Goal: Find specific page/section: Find specific page/section

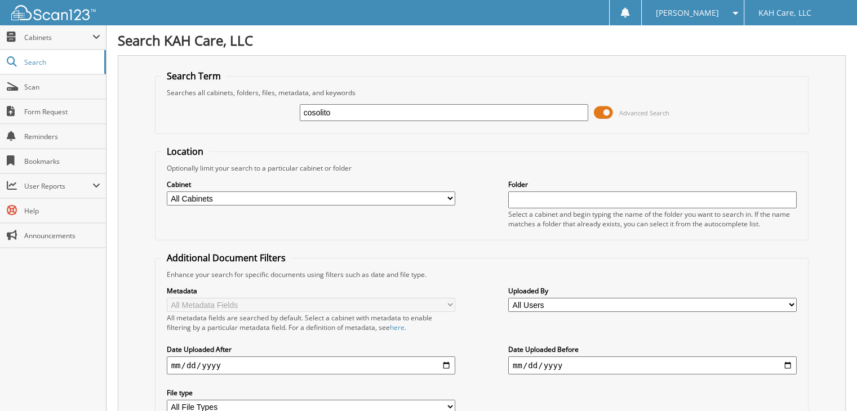
type input "cosolito"
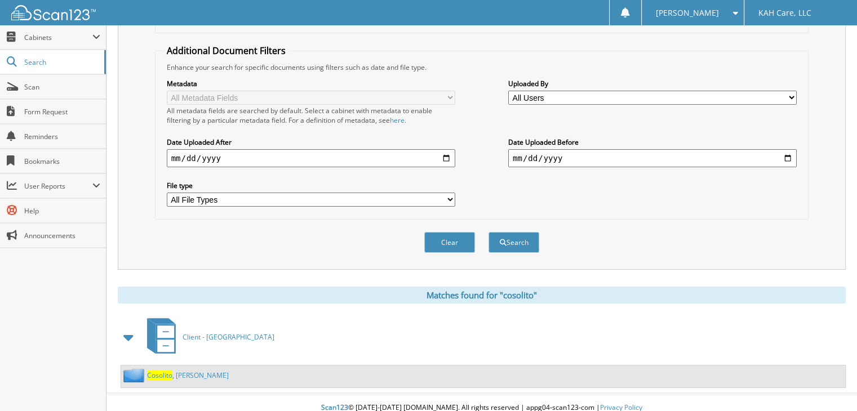
click at [177, 371] on link "[PERSON_NAME]" at bounding box center [188, 376] width 82 height 10
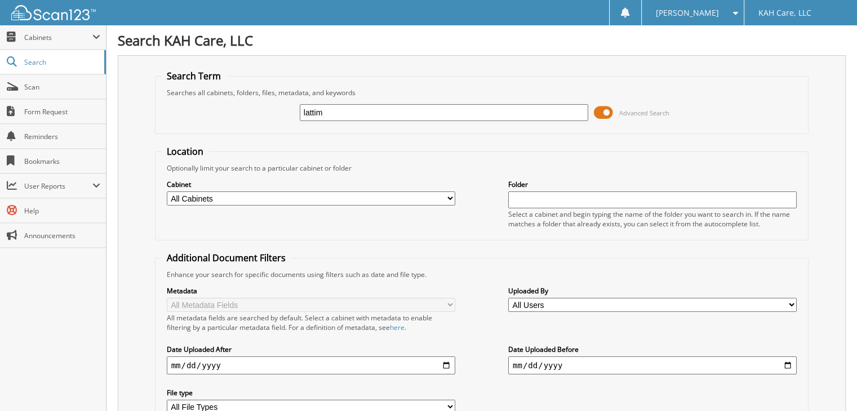
type input "lattimer"
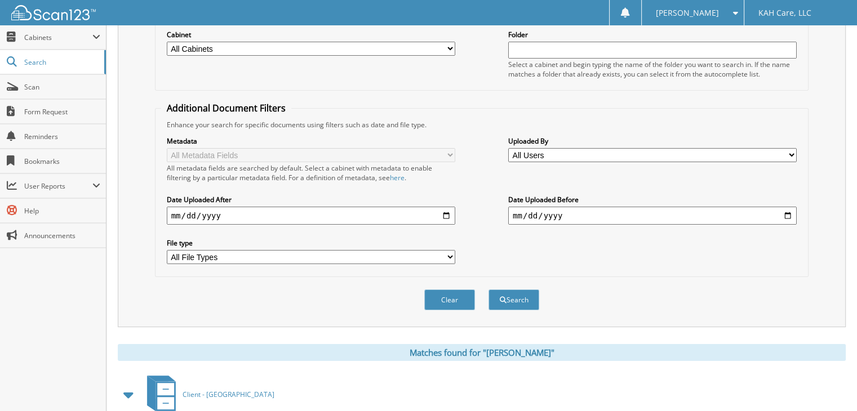
scroll to position [207, 0]
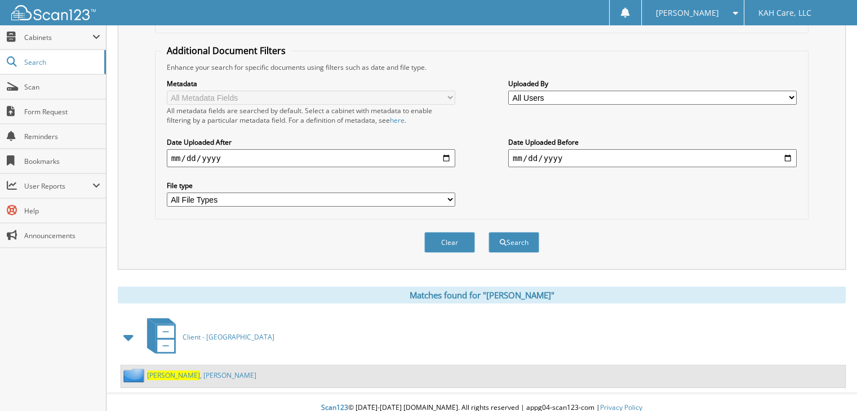
click at [213, 372] on div "Lattimer , Margaret" at bounding box center [483, 377] width 724 height 22
click at [201, 371] on link "Lattimer , Margaret" at bounding box center [201, 376] width 109 height 10
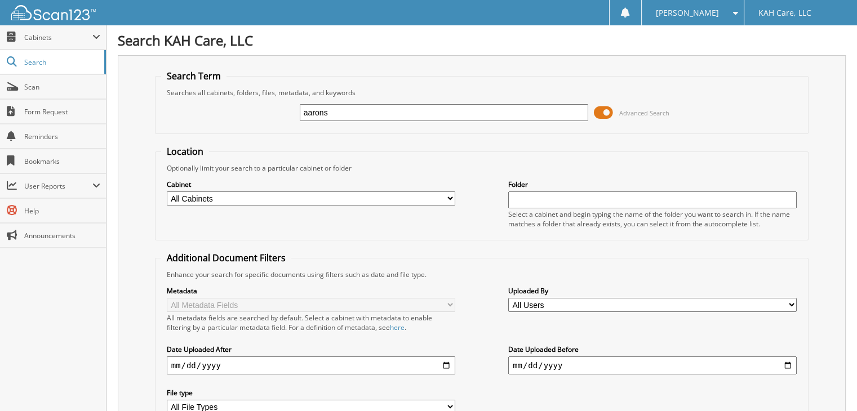
type input "aarons"
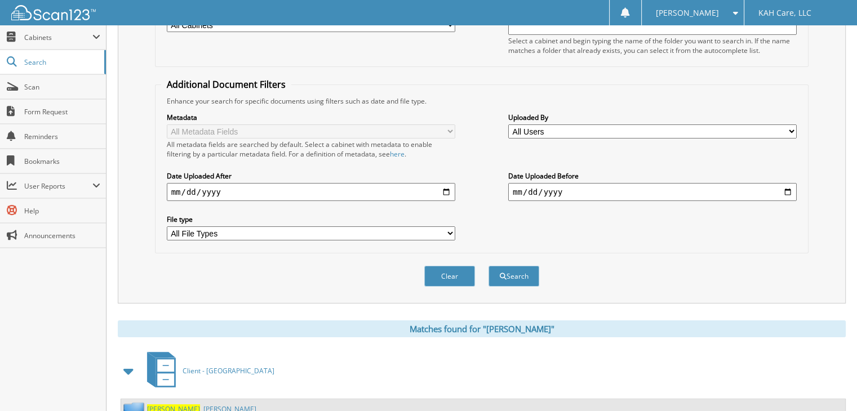
scroll to position [207, 0]
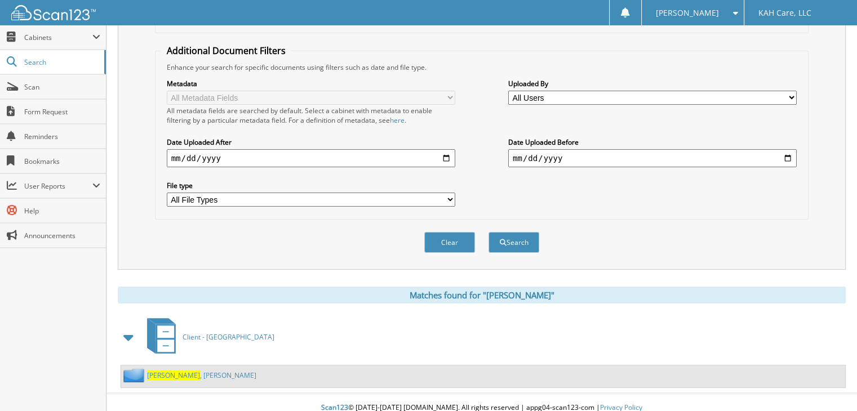
click at [196, 371] on link "Aarons , Kathleen" at bounding box center [201, 376] width 109 height 10
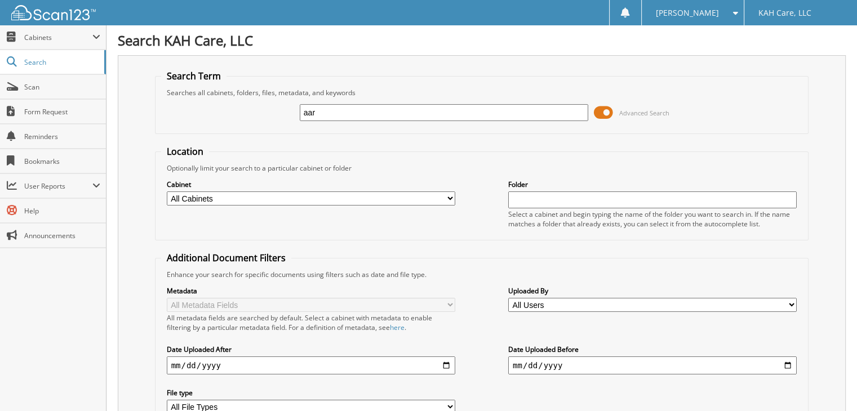
type input "aarons"
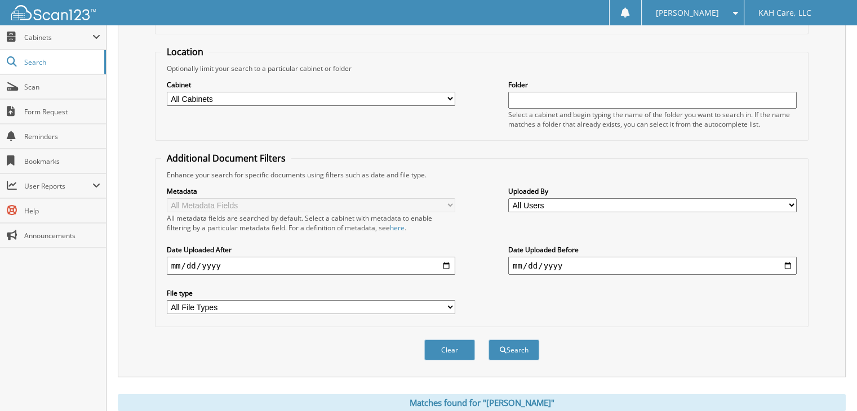
scroll to position [207, 0]
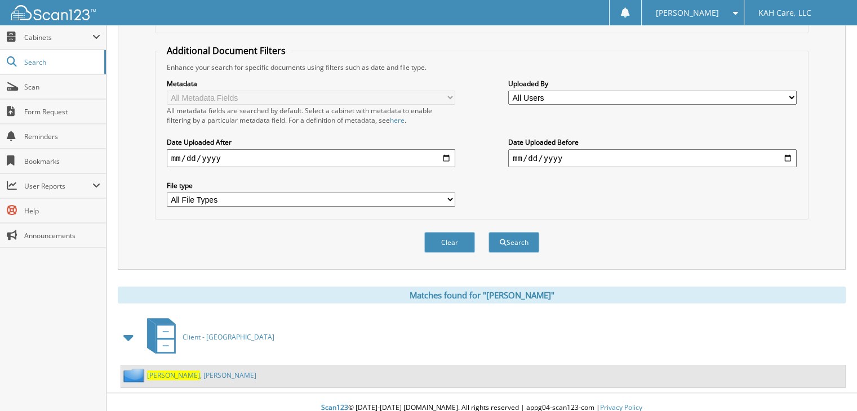
click at [198, 371] on link "Aarons , Kathleen" at bounding box center [201, 376] width 109 height 10
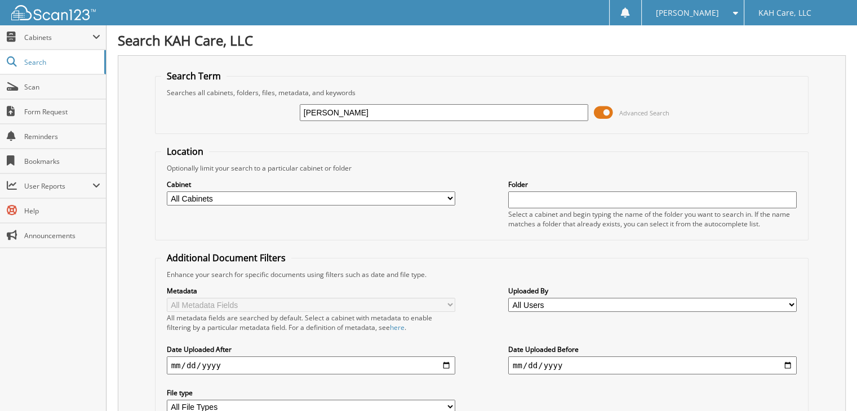
type input "[PERSON_NAME]"
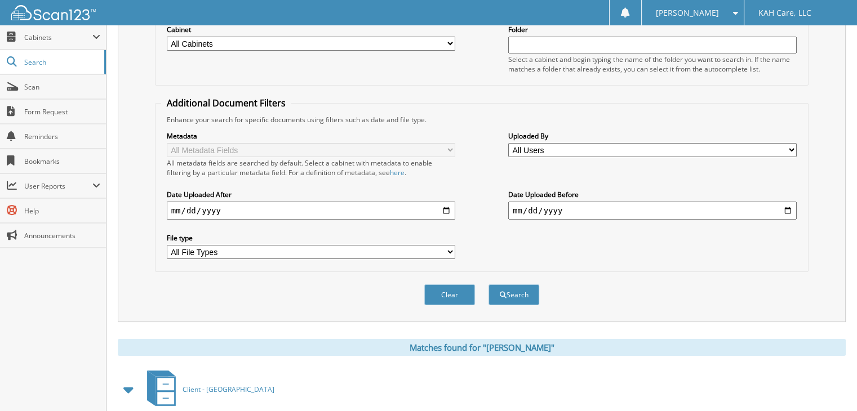
scroll to position [207, 0]
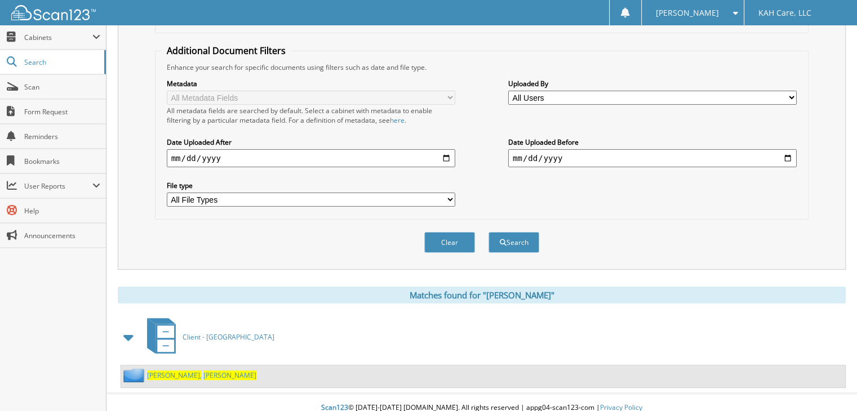
click at [203, 371] on span "Paul" at bounding box center [229, 376] width 53 height 10
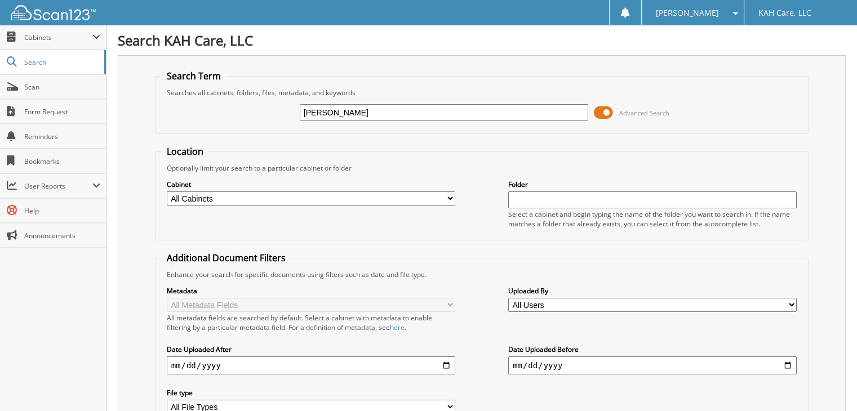
type input "[PERSON_NAME]"
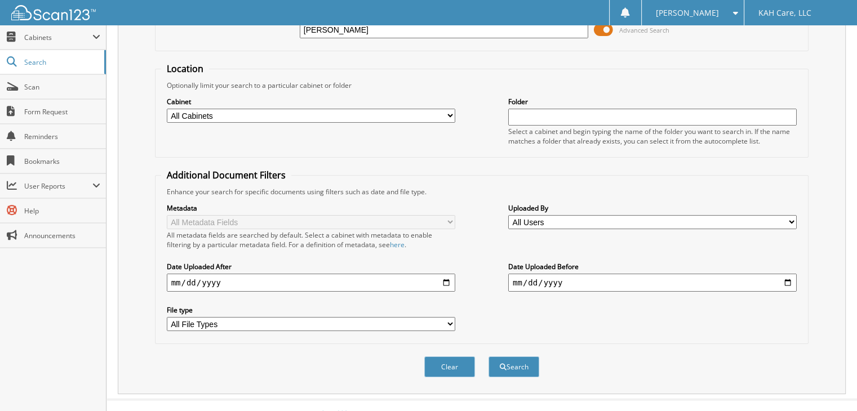
scroll to position [90, 0]
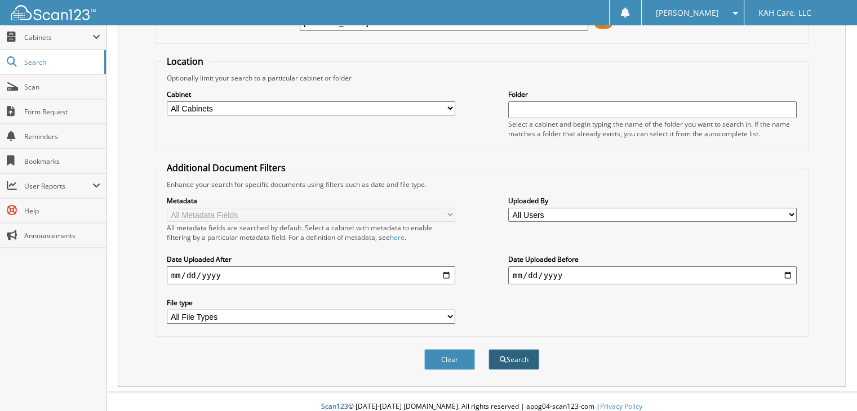
click at [516, 349] on button "Search" at bounding box center [513, 359] width 51 height 21
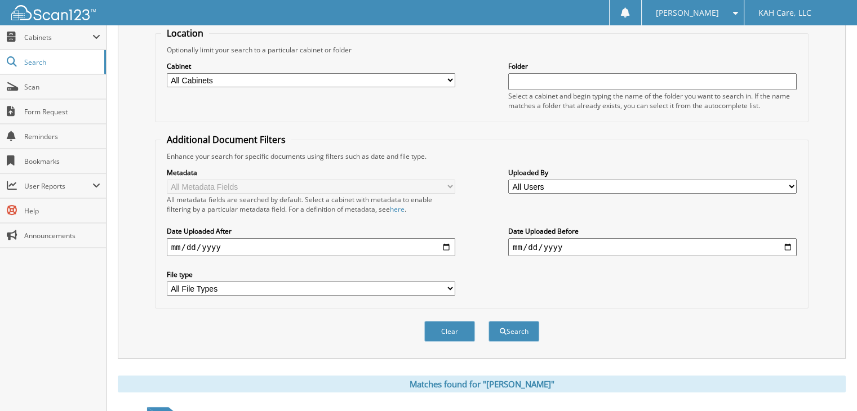
scroll to position [207, 0]
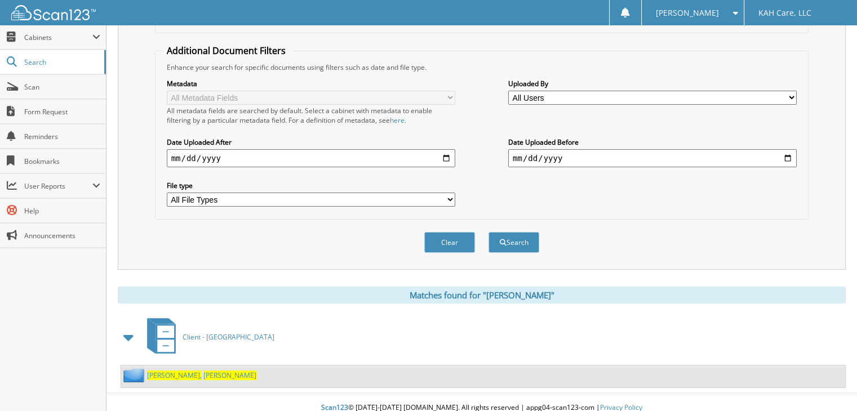
click at [203, 371] on span "Paul" at bounding box center [229, 376] width 53 height 10
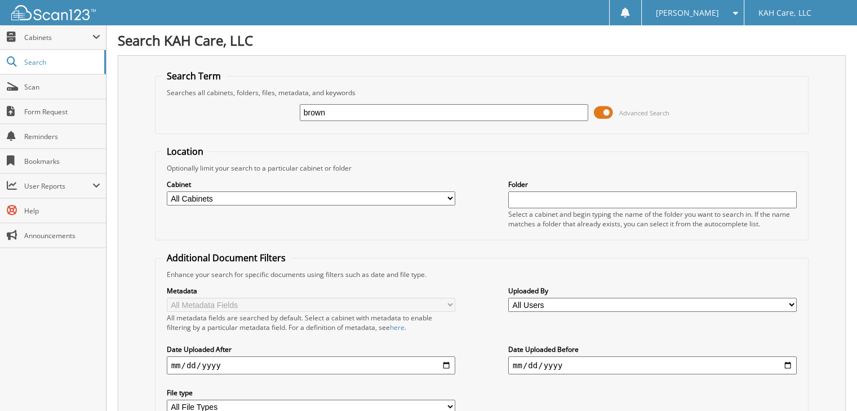
type input "brown"
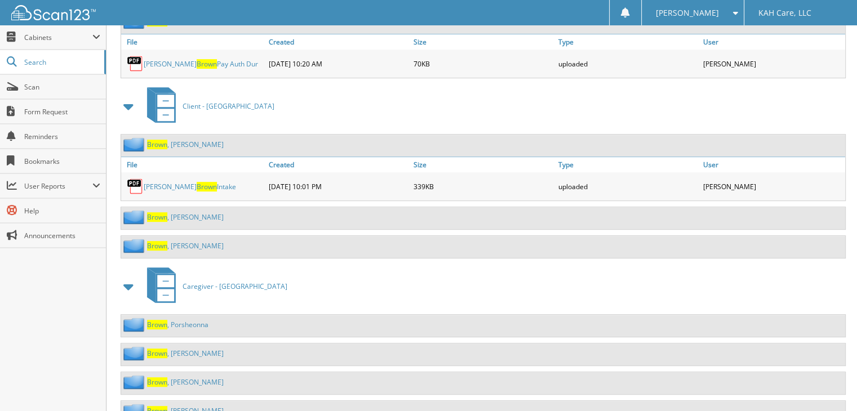
scroll to position [563, 0]
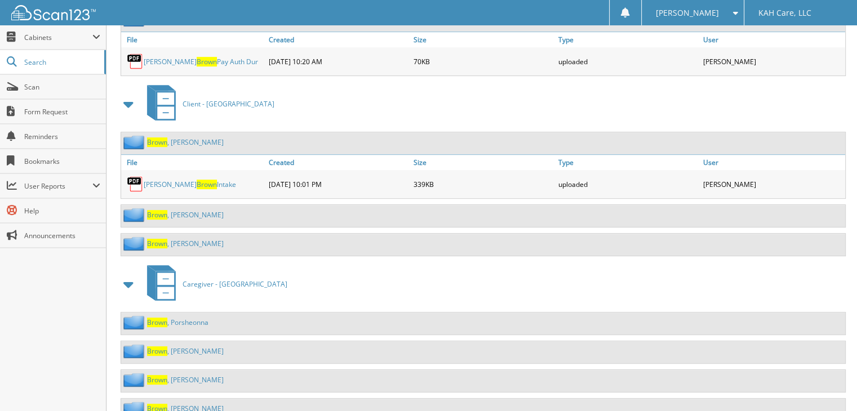
click at [187, 239] on link "Brown , Walker" at bounding box center [185, 244] width 77 height 10
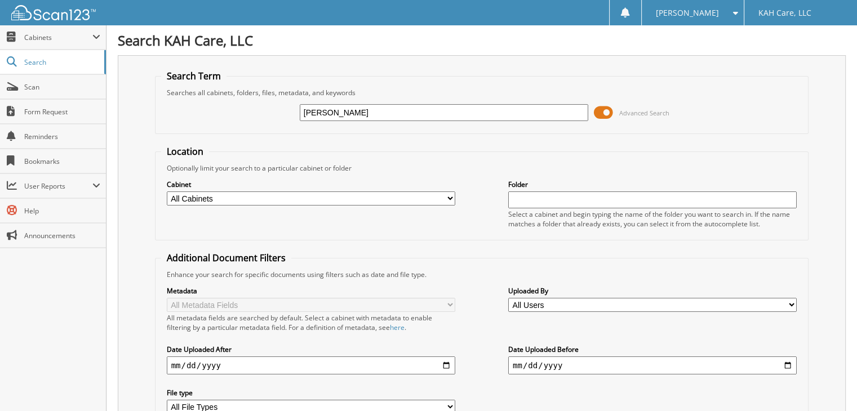
type input "[PERSON_NAME]"
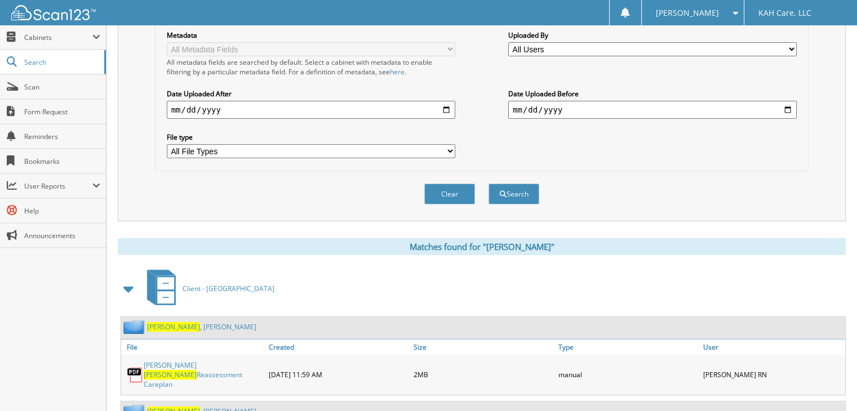
scroll to position [279, 0]
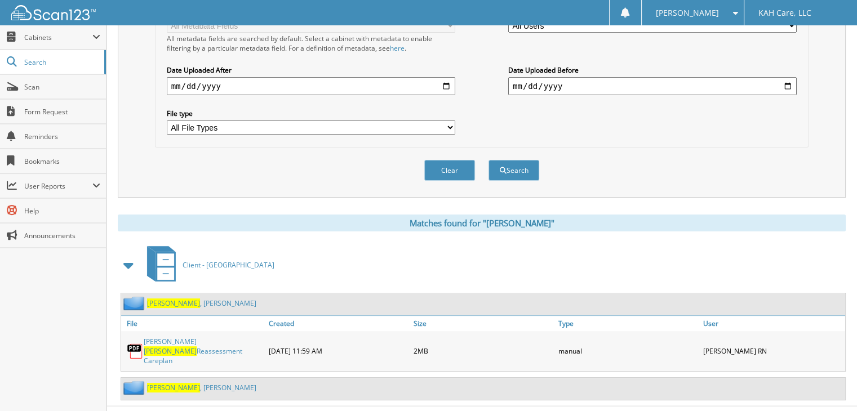
click at [189, 299] on link "[PERSON_NAME]" at bounding box center [201, 304] width 109 height 10
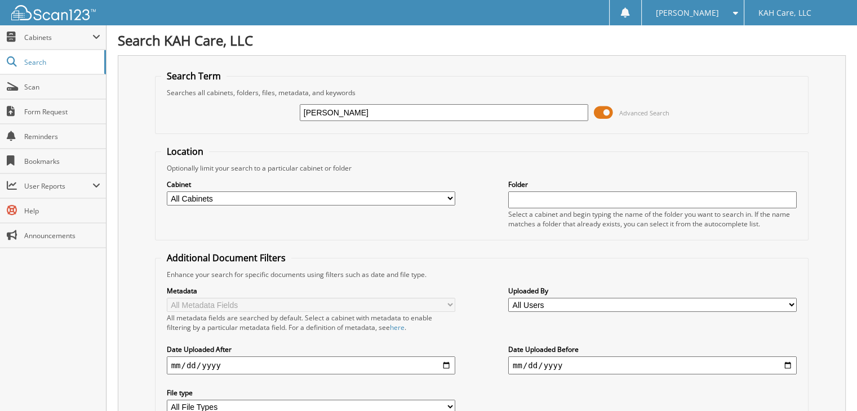
type input "whitenack"
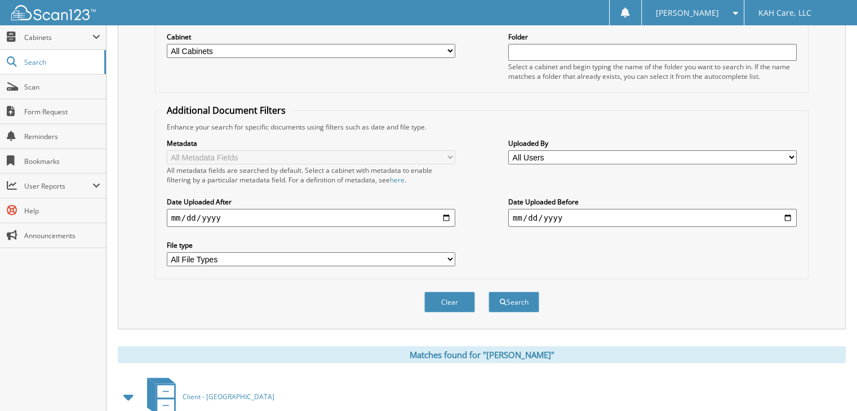
scroll to position [279, 0]
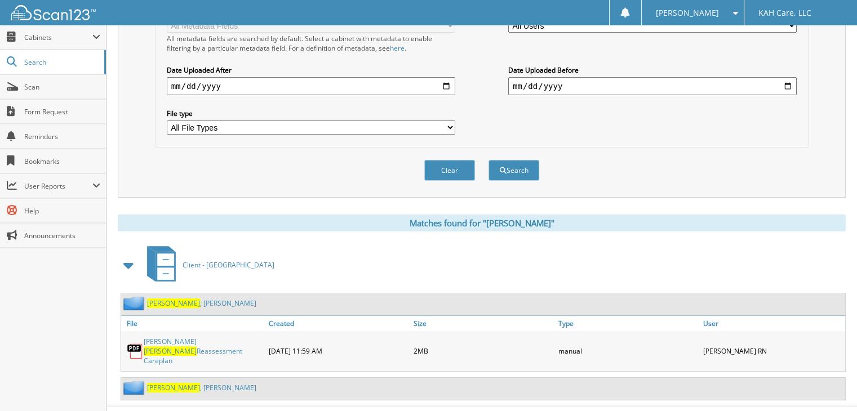
click at [197, 383] on link "Whitenack , Mary" at bounding box center [201, 388] width 109 height 10
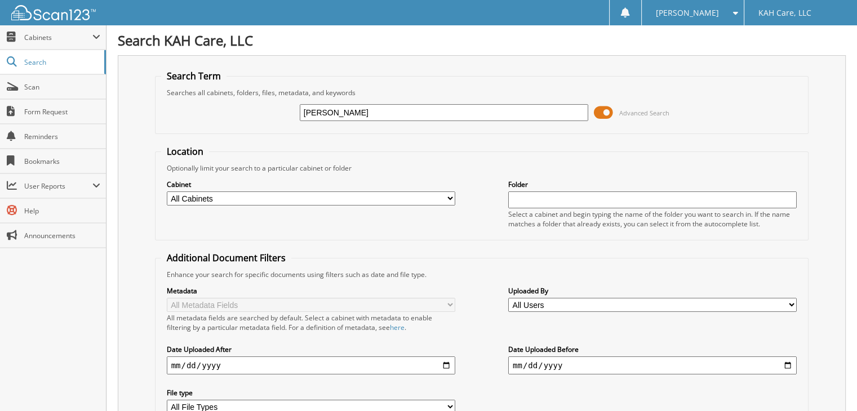
type input "[PERSON_NAME]"
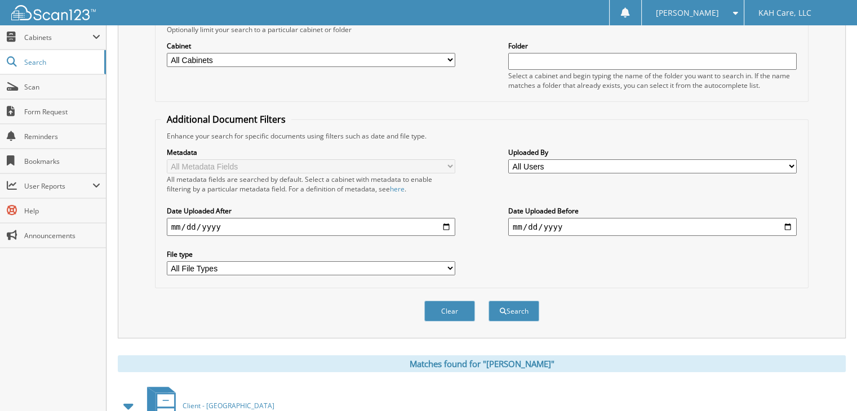
scroll to position [207, 0]
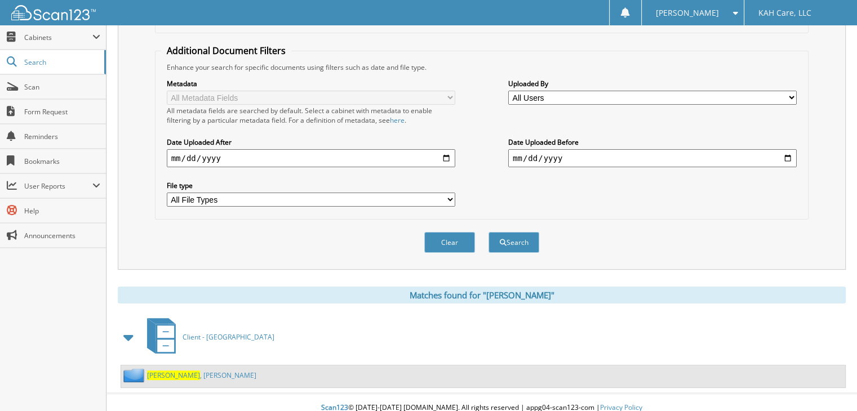
click at [178, 371] on link "Shirley , Rosa" at bounding box center [201, 376] width 109 height 10
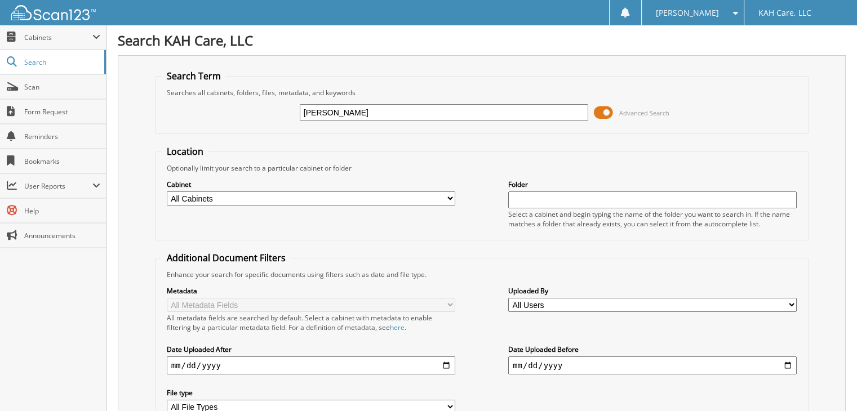
type input "ian"
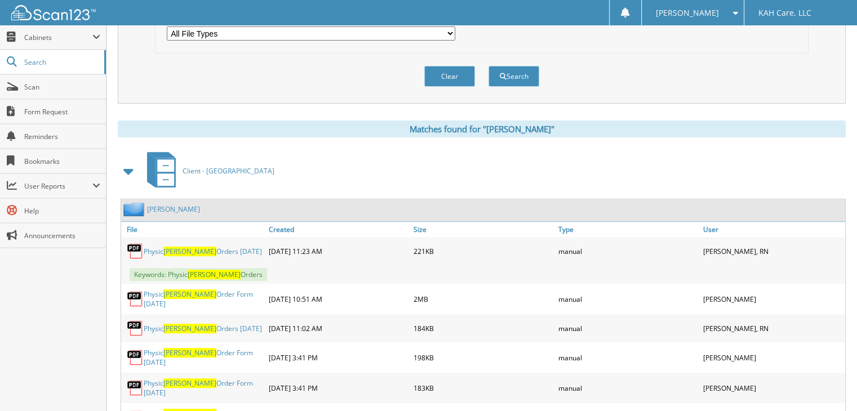
scroll to position [349, 0]
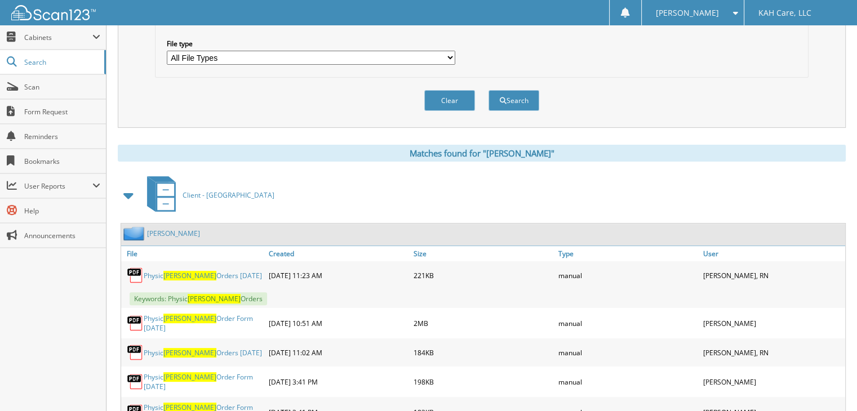
click at [134, 185] on span at bounding box center [129, 195] width 16 height 20
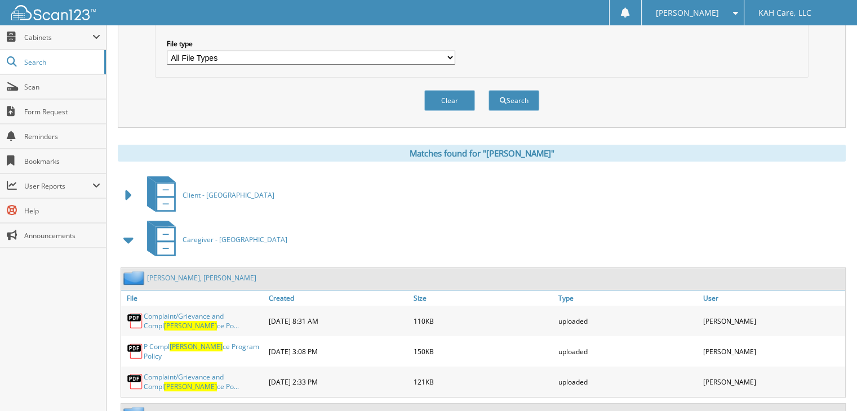
click at [132, 185] on span at bounding box center [129, 195] width 16 height 20
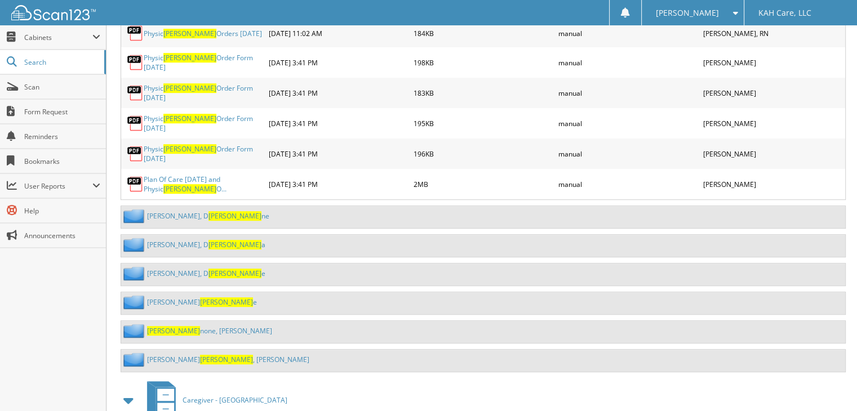
scroll to position [682, 0]
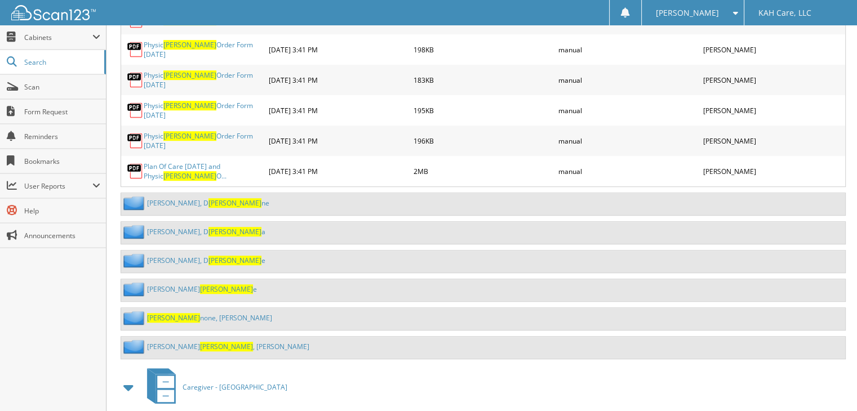
click at [198, 313] on link "Ian none, Michael" at bounding box center [209, 318] width 125 height 10
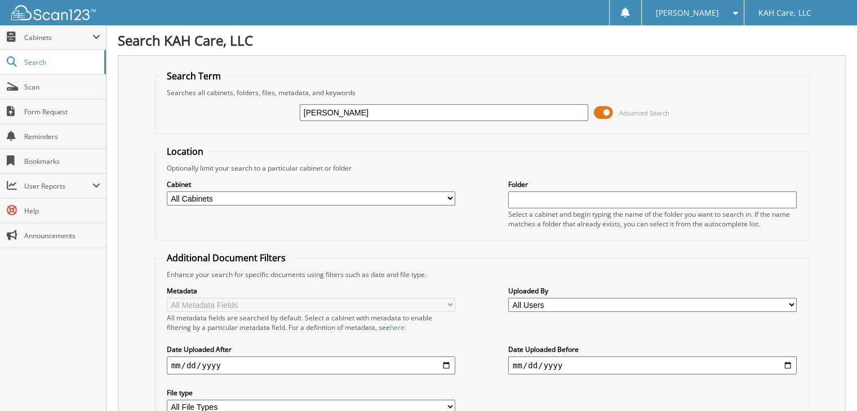
type input "[PERSON_NAME]"
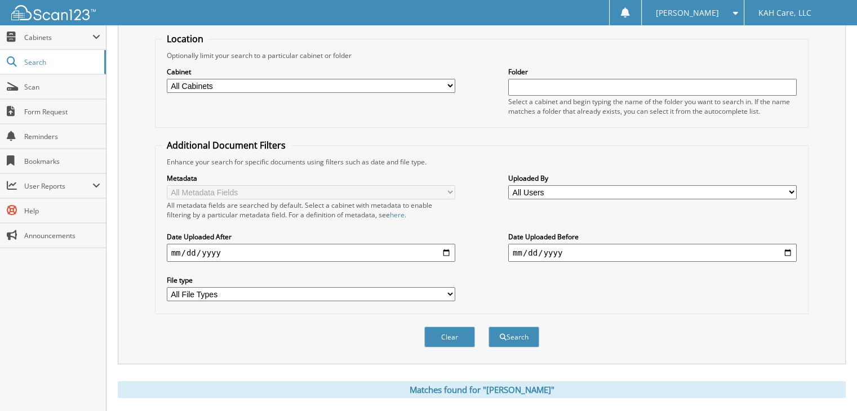
scroll to position [207, 0]
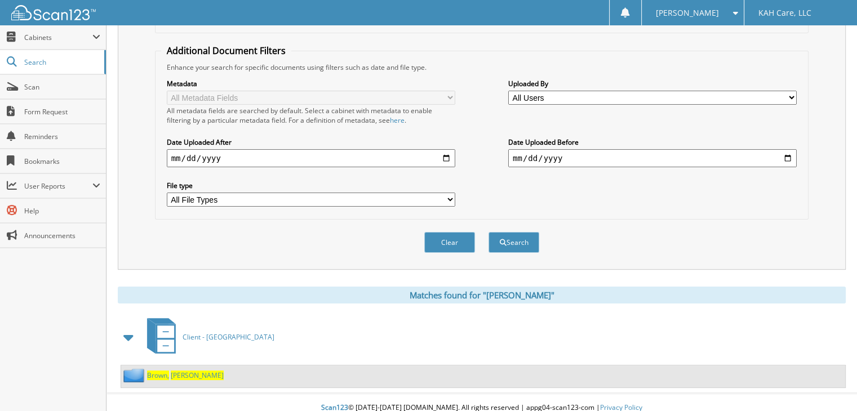
click at [177, 371] on span "Peggy" at bounding box center [197, 376] width 53 height 10
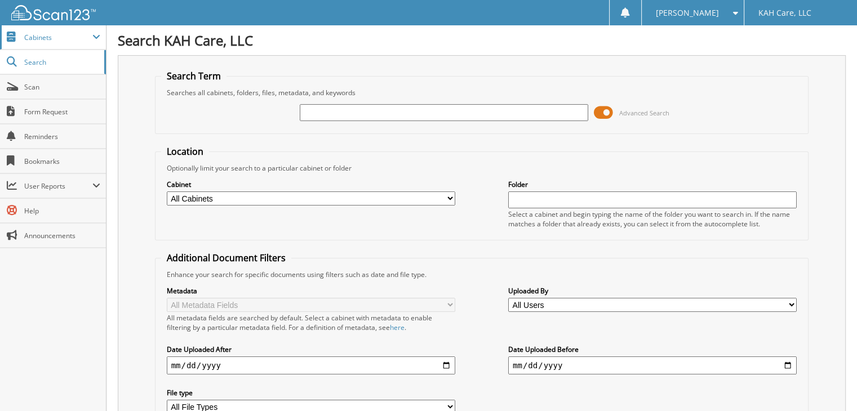
click at [38, 45] on span "Cabinets" at bounding box center [53, 37] width 106 height 24
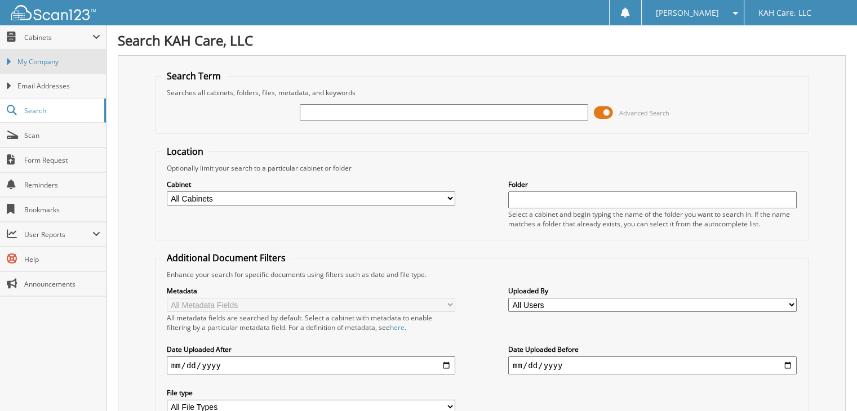
click at [28, 61] on span "My Company" at bounding box center [58, 62] width 83 height 10
